Goal: Information Seeking & Learning: Learn about a topic

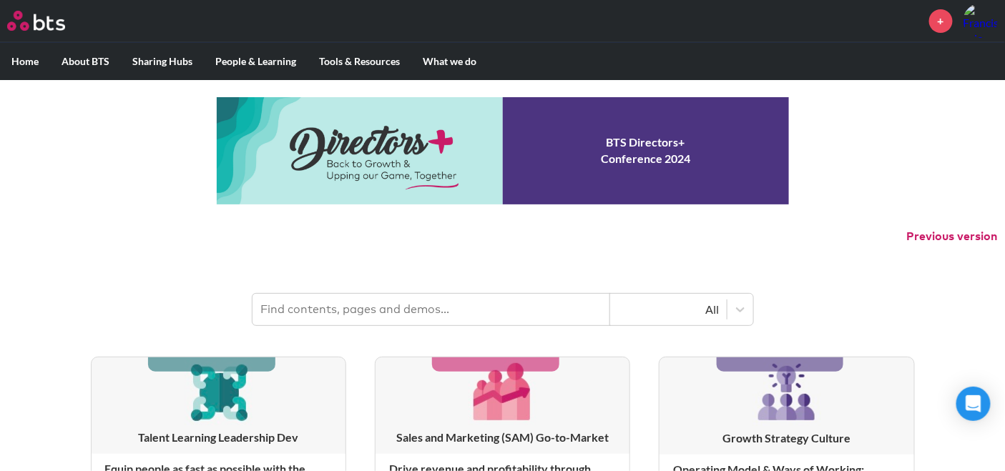
click at [461, 298] on input "text" at bounding box center [431, 309] width 358 height 31
type input "multipliers"
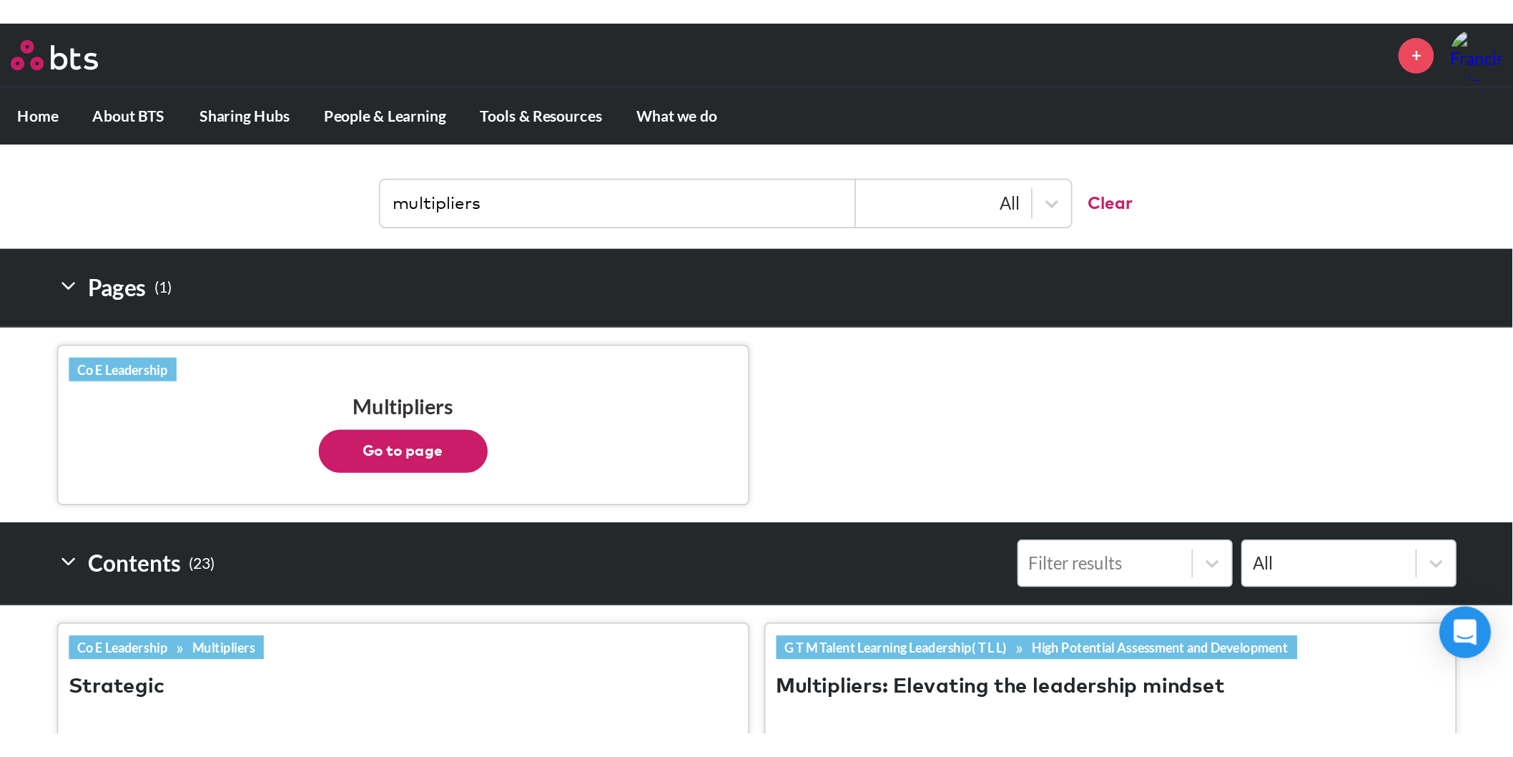
scroll to position [187, 0]
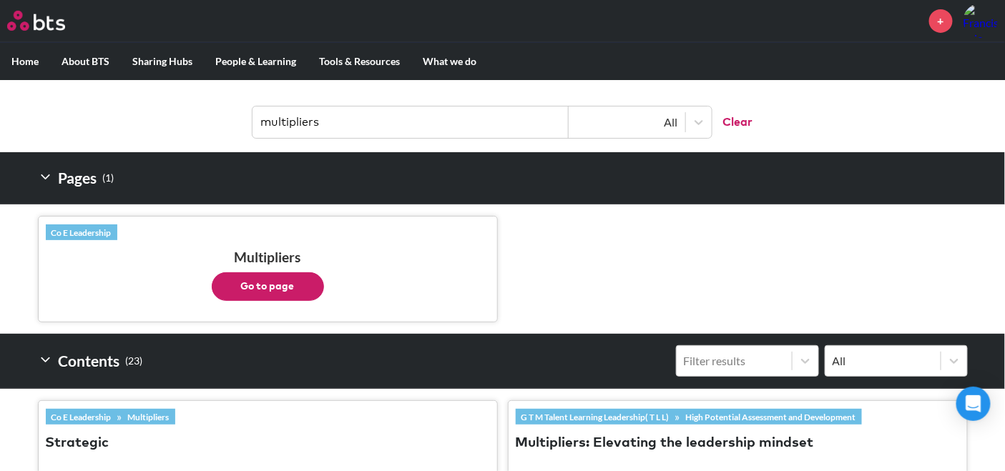
click at [295, 286] on button "Go to page" at bounding box center [268, 286] width 112 height 29
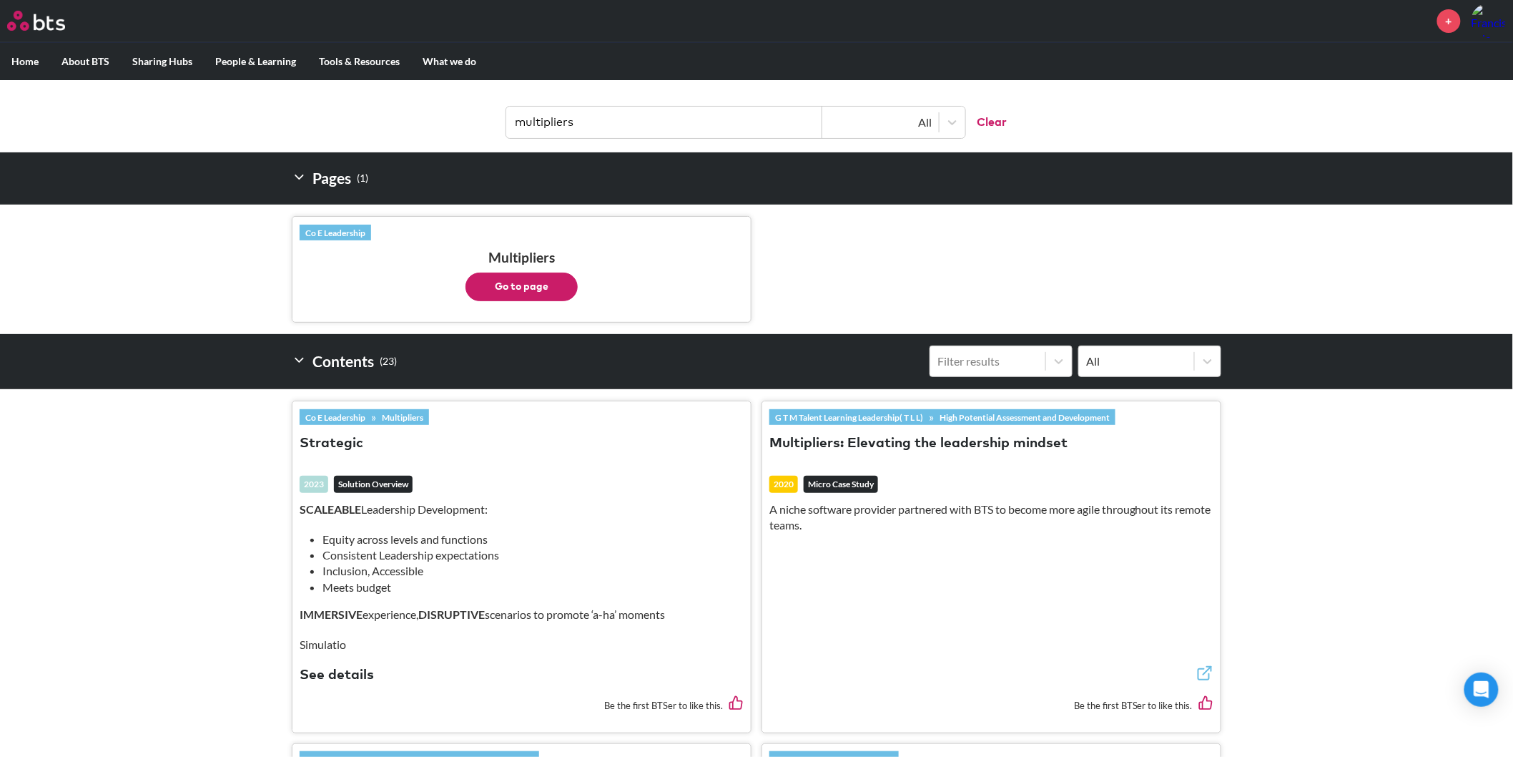
scroll to position [0, 0]
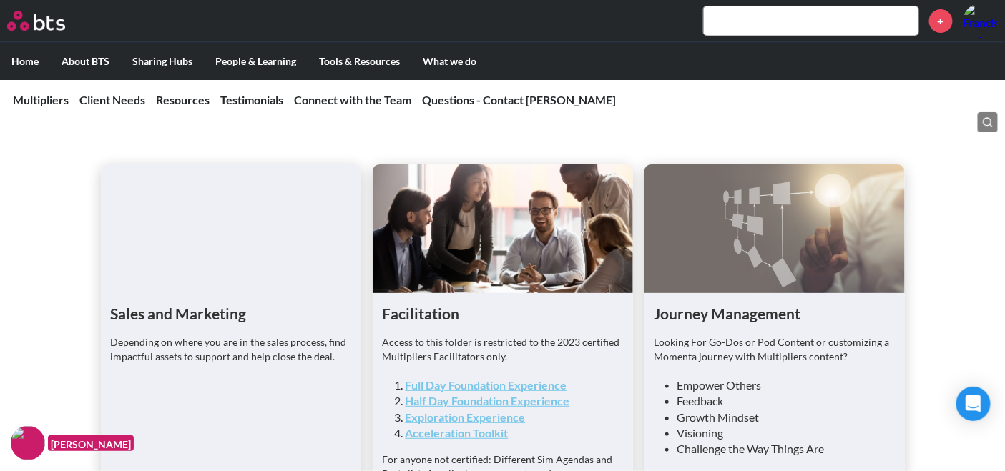
scroll to position [3818, 0]
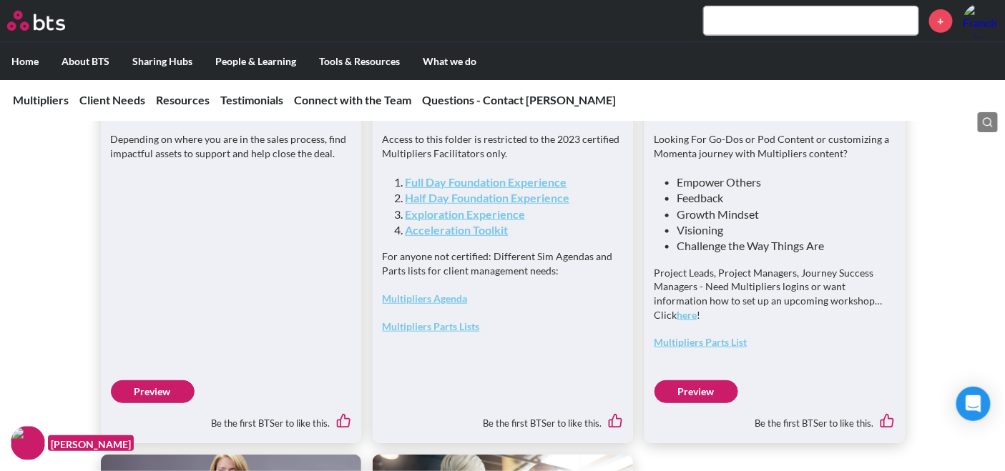
click at [176, 403] on link "Preview" at bounding box center [153, 391] width 84 height 23
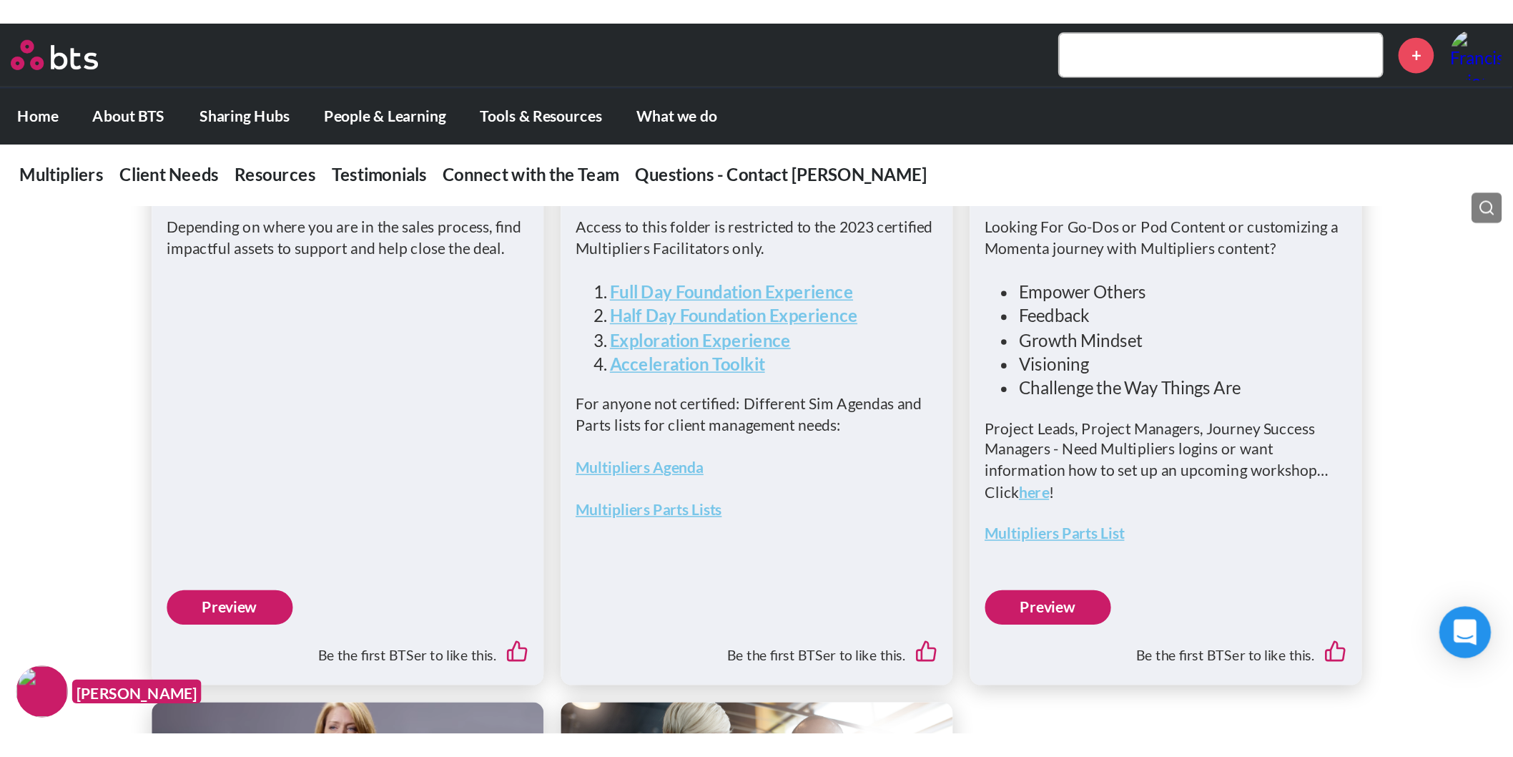
scroll to position [3823, 0]
